Goal: Information Seeking & Learning: Understand process/instructions

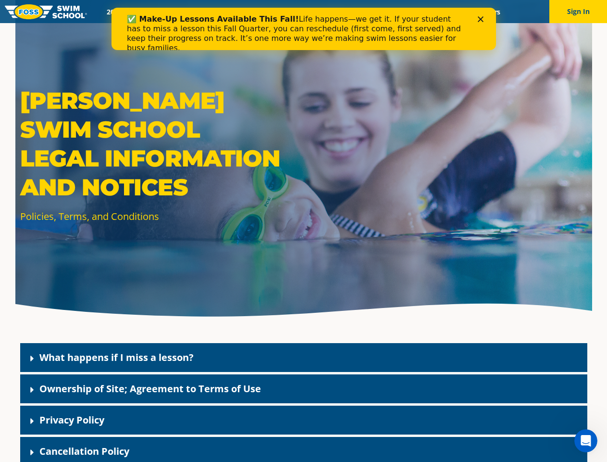
click at [303, 242] on div "[PERSON_NAME] Swim School Legal Information and Notices Policies, Terms, and Co…" at bounding box center [303, 161] width 577 height 323
click at [578, 12] on button "Sign In" at bounding box center [579, 11] width 58 height 23
click at [304, 357] on div "What happens if I miss a lesson?" at bounding box center [303, 357] width 567 height 29
click at [116, 357] on link "What happens if I miss a lesson?" at bounding box center [116, 357] width 154 height 13
click at [304, 389] on div "Ownership of Site; Agreement to Terms of Use" at bounding box center [303, 388] width 567 height 29
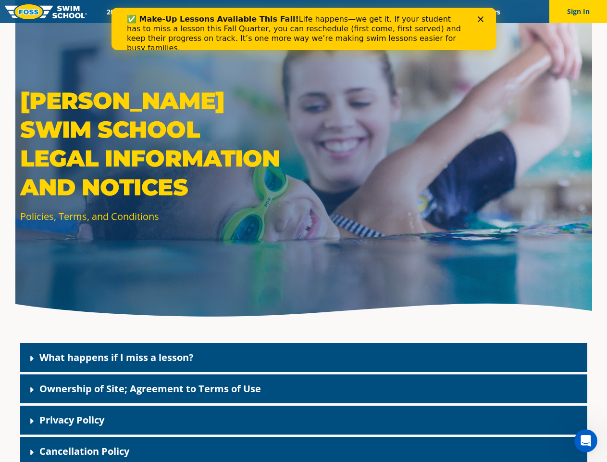
click at [150, 388] on link "Ownership of Site; Agreement to Terms of Use" at bounding box center [150, 388] width 222 height 13
click at [304, 420] on div "Privacy Policy" at bounding box center [303, 419] width 567 height 29
click at [72, 419] on link "Privacy Policy" at bounding box center [71, 419] width 65 height 13
click at [304, 449] on div "Cancellation Policy" at bounding box center [303, 451] width 567 height 29
click at [84, 451] on link "Cancellation Policy" at bounding box center [84, 450] width 90 height 13
